Goal: Transaction & Acquisition: Purchase product/service

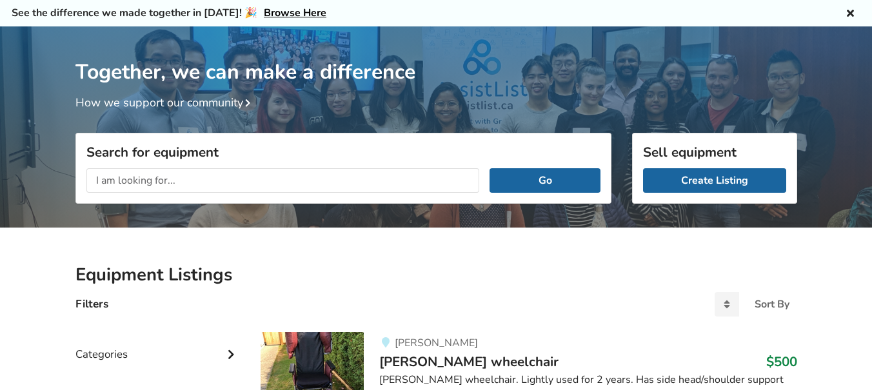
scroll to position [45, 0]
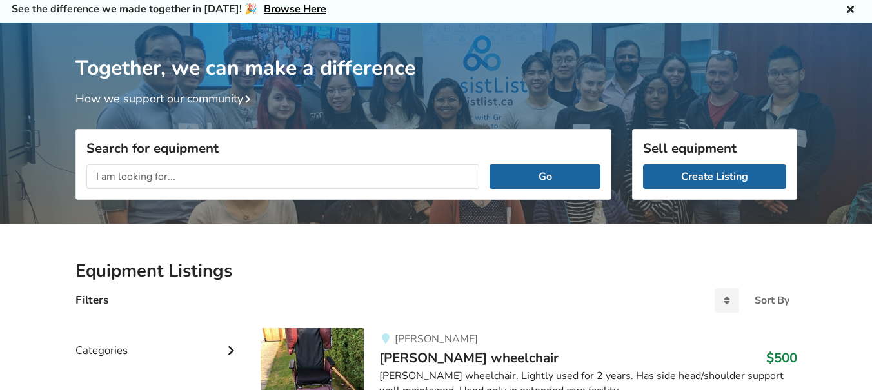
click at [196, 183] on input "text" at bounding box center [283, 177] width 394 height 25
click at [192, 178] on input "text" at bounding box center [283, 177] width 394 height 25
type input "mobility scooter"
click at [490, 165] on button "Go" at bounding box center [545, 177] width 110 height 25
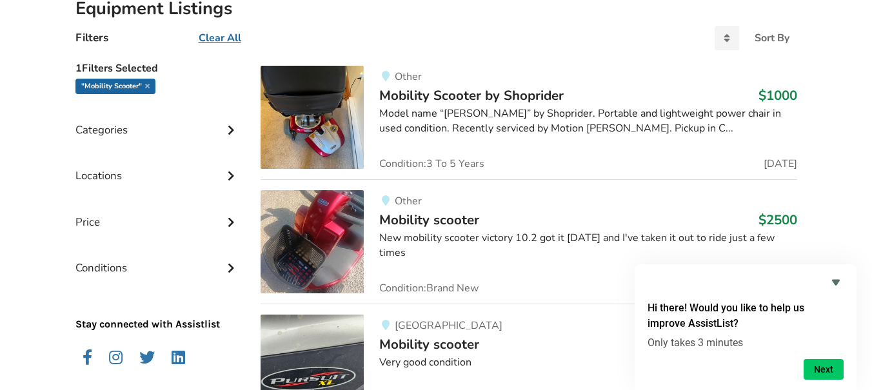
scroll to position [311, 0]
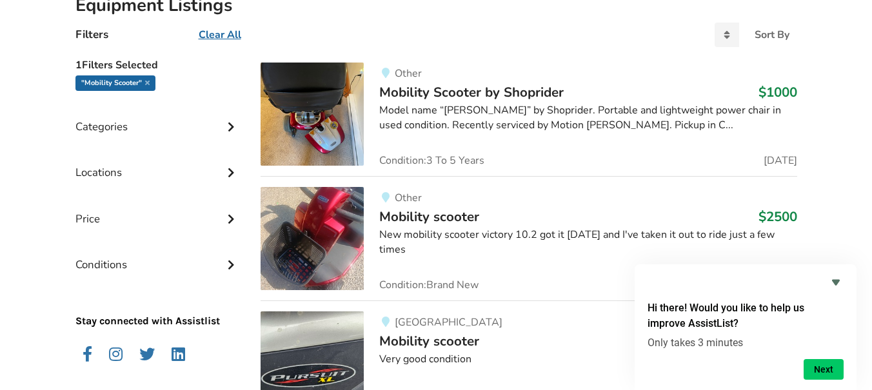
click at [494, 85] on span "Mobility Scooter by Shoprider" at bounding box center [471, 92] width 185 height 18
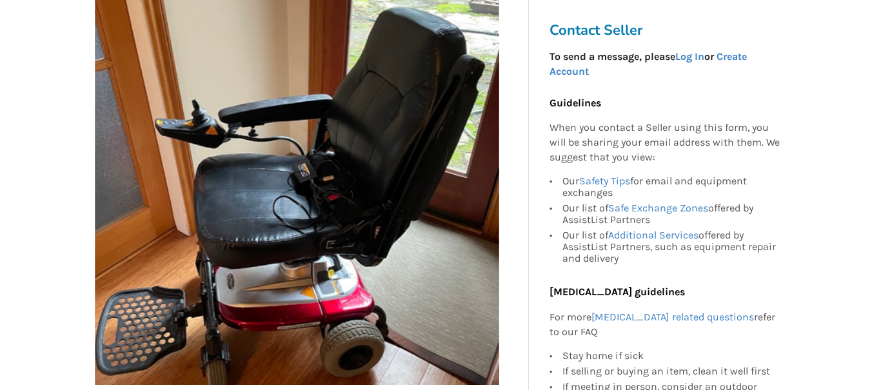
scroll to position [281, 0]
